Goal: Complete application form

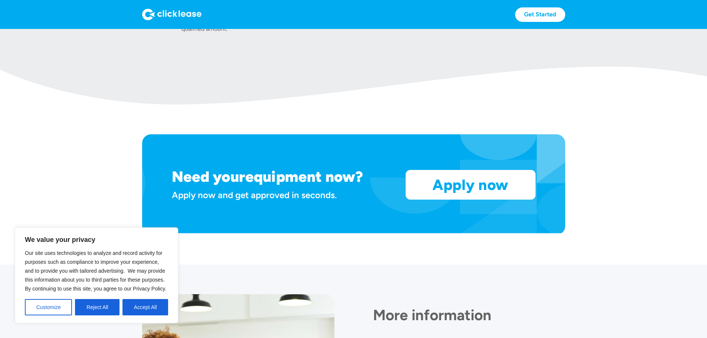
scroll to position [631, 0]
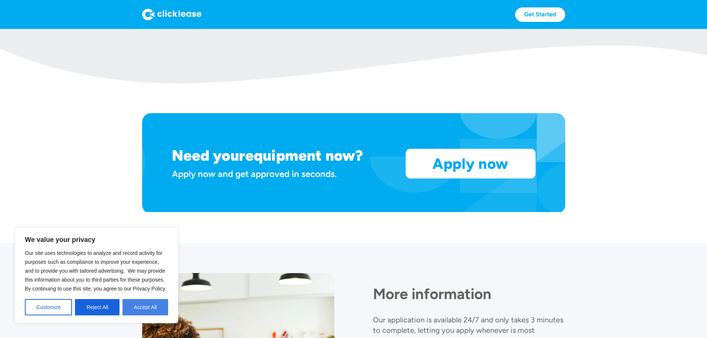
click at [156, 308] on button "Accept All" at bounding box center [145, 307] width 46 height 16
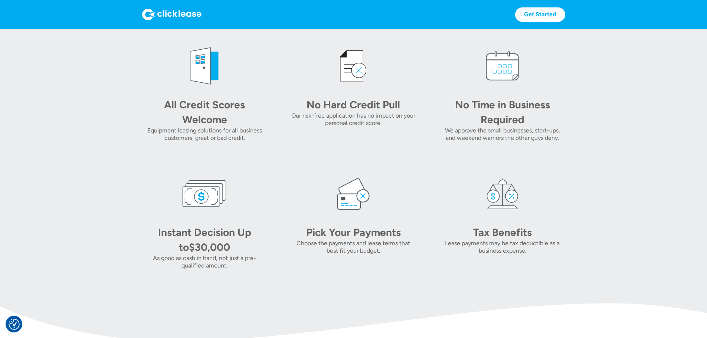
scroll to position [260, 0]
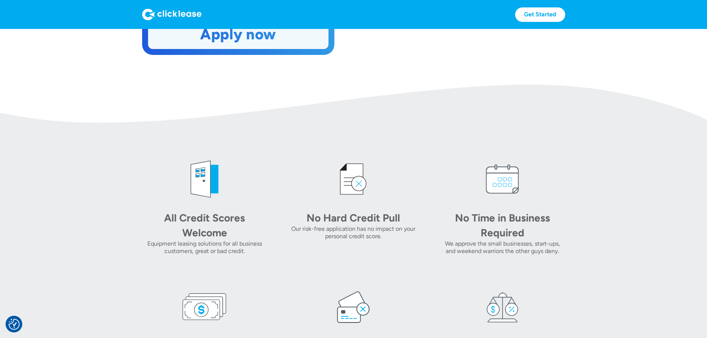
click at [289, 49] on link "Apply now" at bounding box center [238, 34] width 180 height 29
